Goal: Task Accomplishment & Management: Use online tool/utility

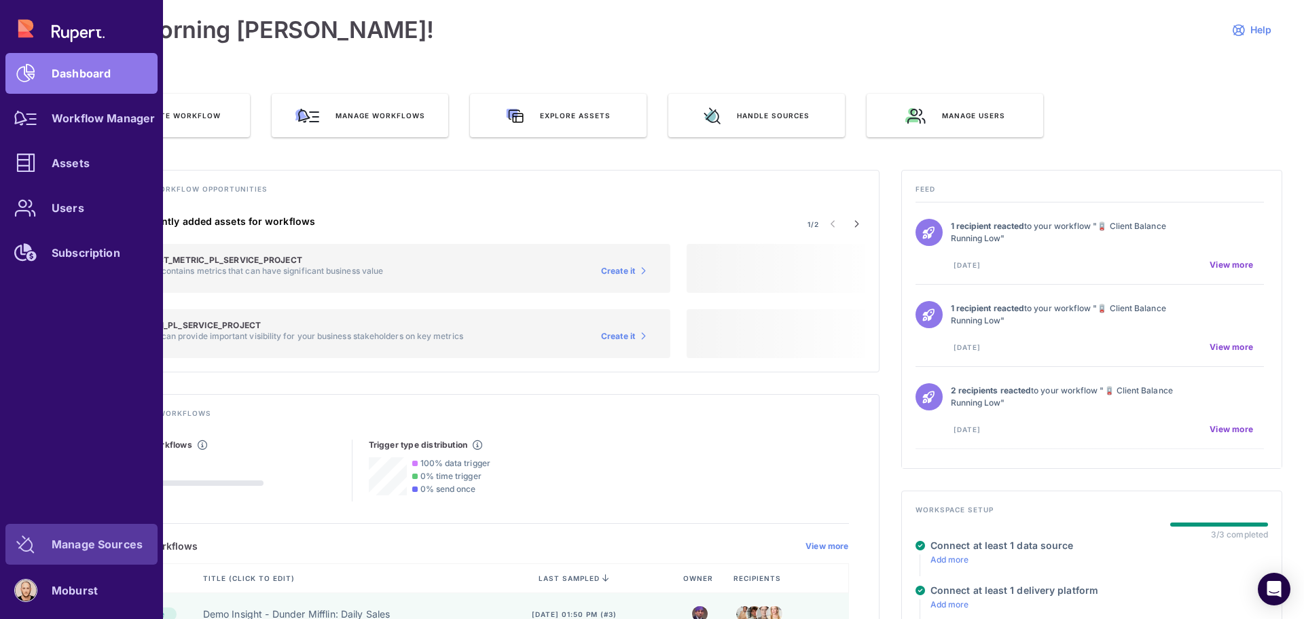
click at [98, 541] on div "Manage Sources" at bounding box center [97, 544] width 91 height 8
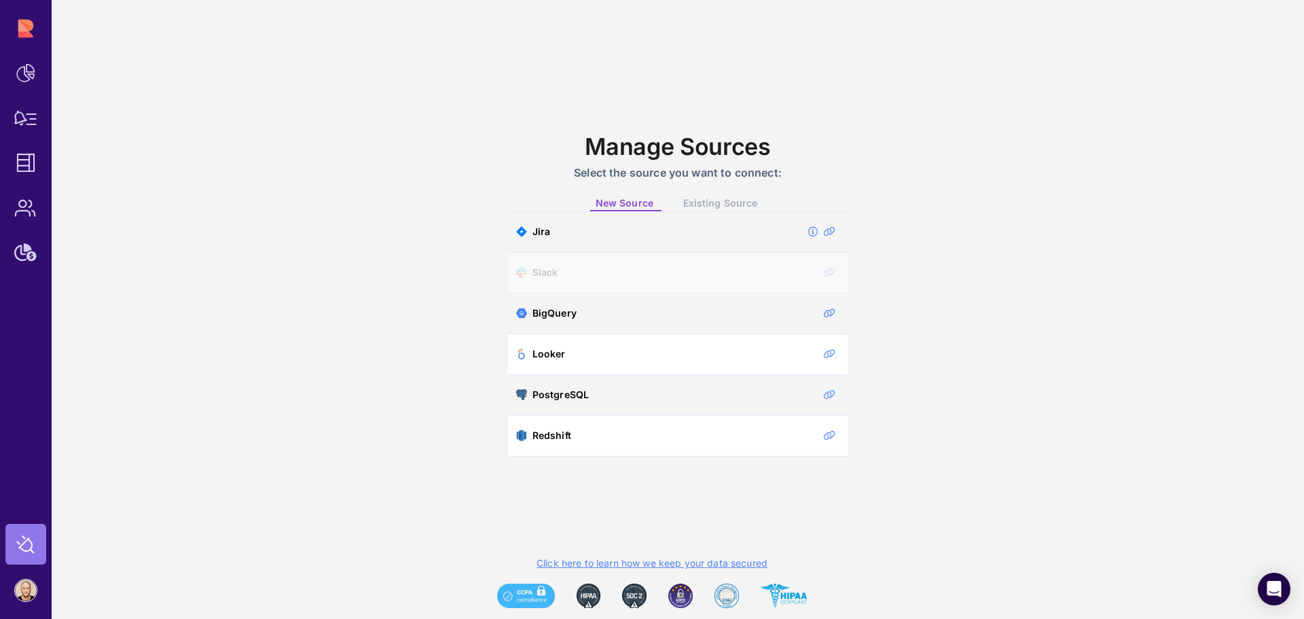
click at [721, 205] on span "Existing Source" at bounding box center [720, 203] width 74 height 12
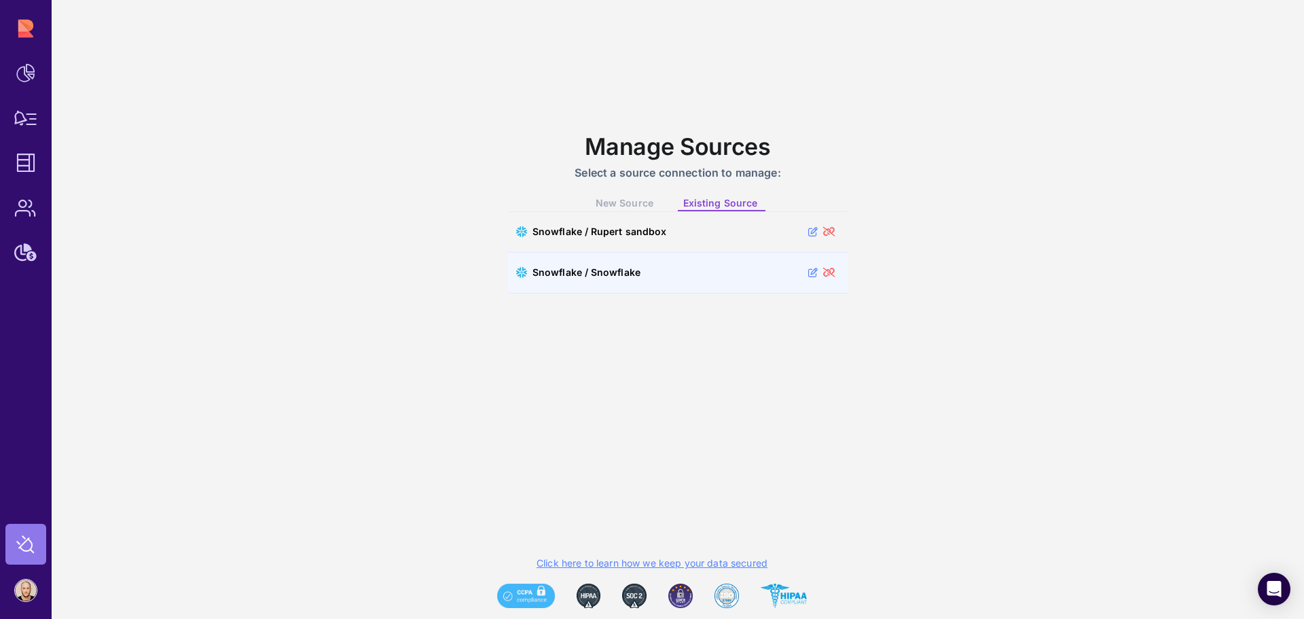
click at [810, 274] on icon at bounding box center [813, 273] width 10 height 10
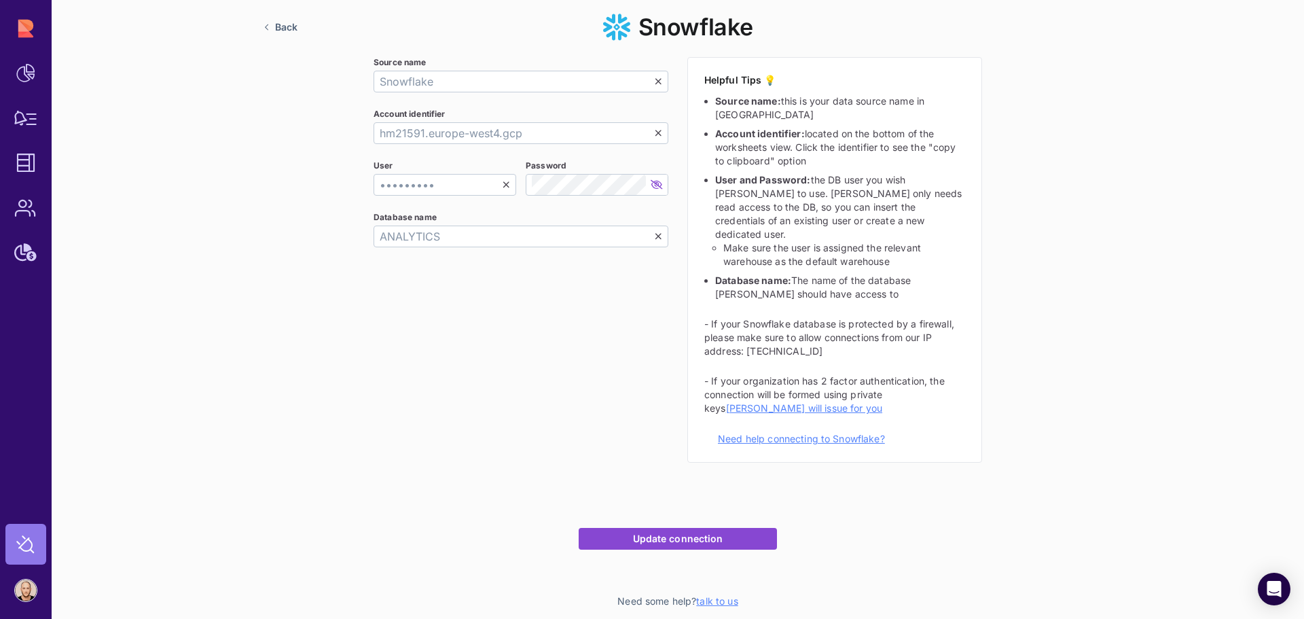
click at [280, 24] on span "Back" at bounding box center [286, 27] width 22 height 12
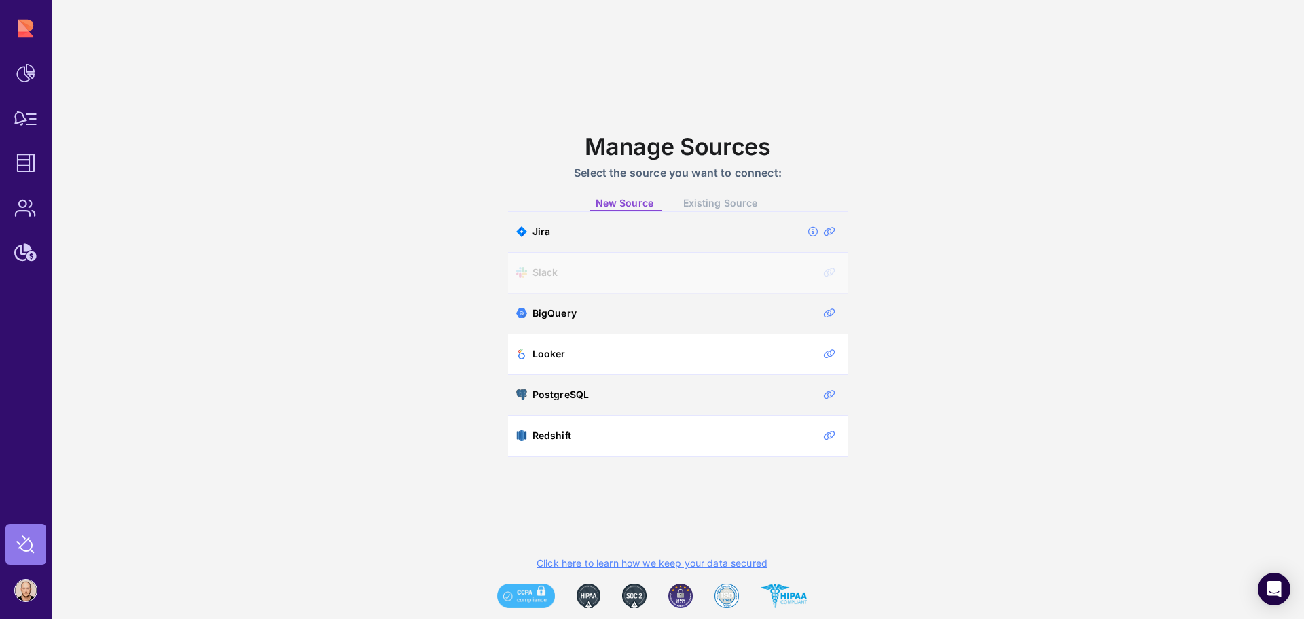
click at [737, 205] on span "Existing Source" at bounding box center [720, 203] width 74 height 12
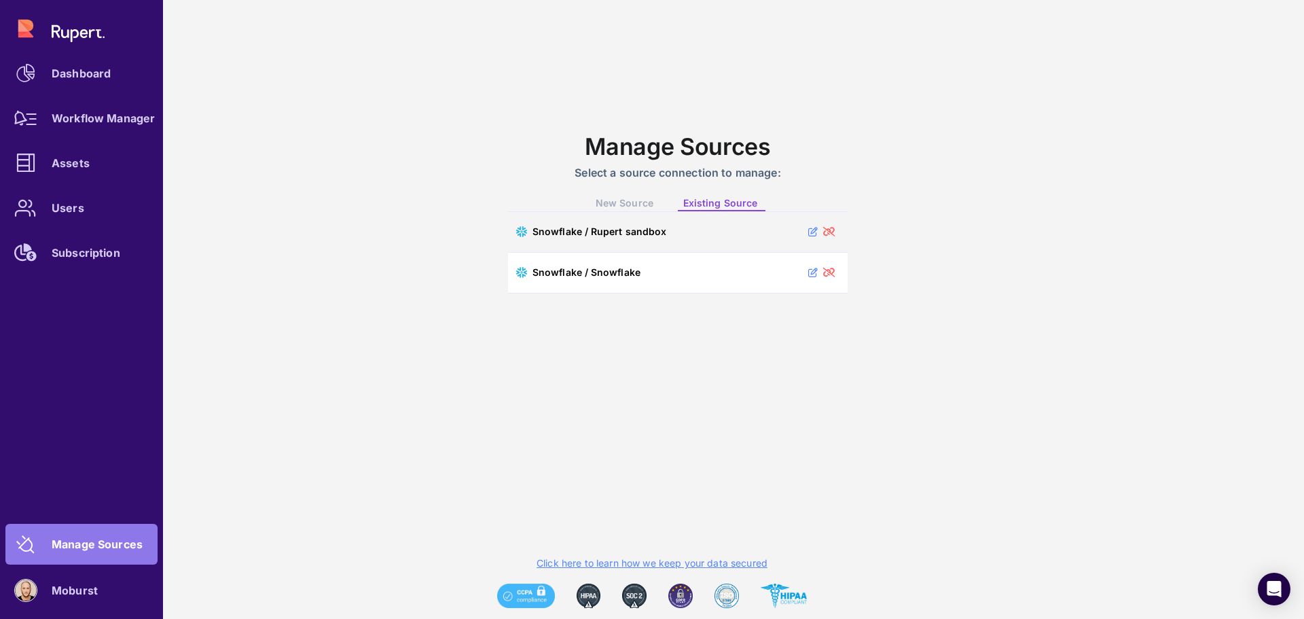
click at [17, 34] on div "Dashboard Workflow Manager Assets Users Subscription" at bounding box center [81, 140] width 152 height 265
click at [37, 34] on div "Dashboard Workflow Manager Assets Users Subscription" at bounding box center [81, 140] width 152 height 265
drag, startPoint x: 45, startPoint y: 77, endPoint x: 62, endPoint y: 71, distance: 18.0
click at [45, 76] on div at bounding box center [25, 73] width 41 height 41
